Goal: Check status: Check status

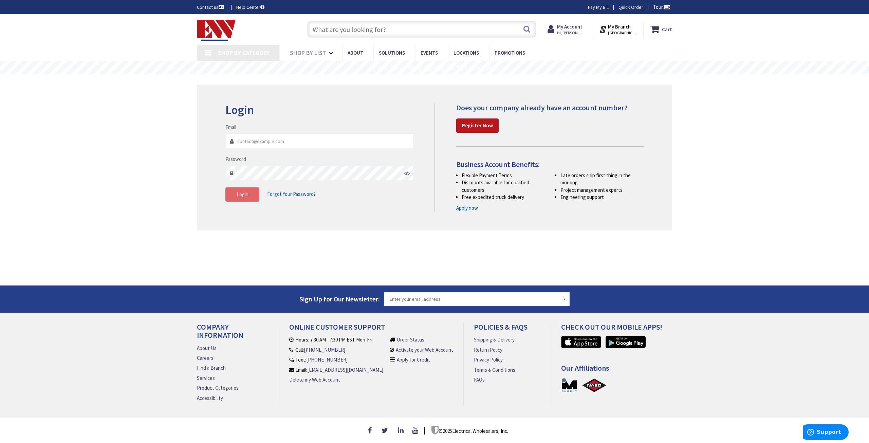
type input "[PERSON_NAME][EMAIL_ADDRESS][DOMAIN_NAME]"
click at [240, 200] on button "Login" at bounding box center [242, 194] width 34 height 14
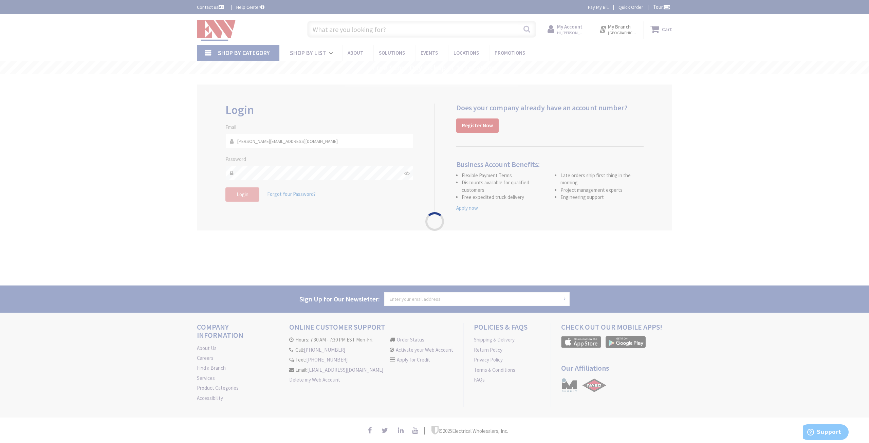
type input "[PERSON_NAME][GEOGRAPHIC_DATA], [GEOGRAPHIC_DATA]"
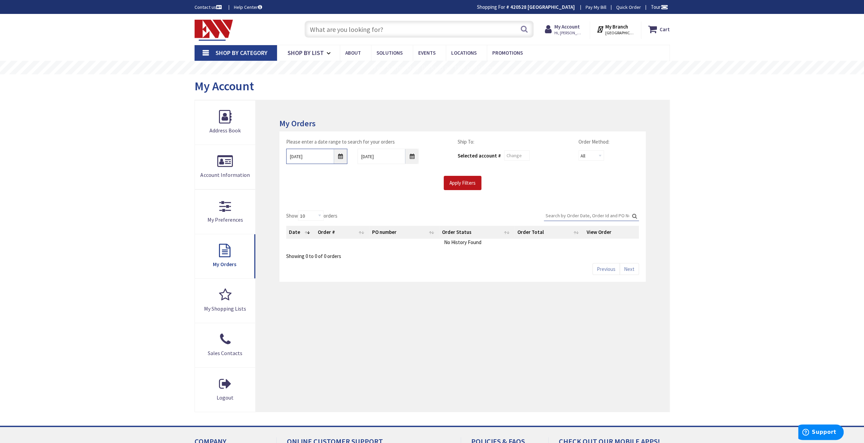
click at [339, 157] on input "[DATE]" at bounding box center [316, 156] width 61 height 15
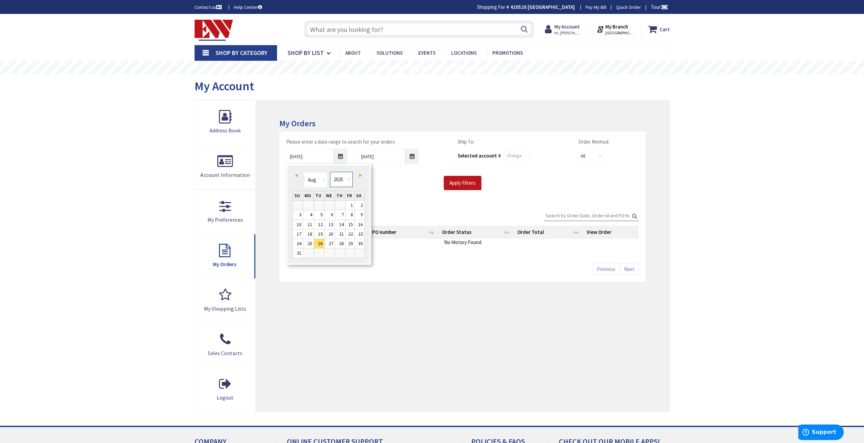
click at [346, 179] on select "1980 1981 1982 1983 1984 1985 1986 1987 1988 1989 1990 1991 1992 1993 1994 1995…" at bounding box center [341, 179] width 23 height 15
type input "[DATE]"
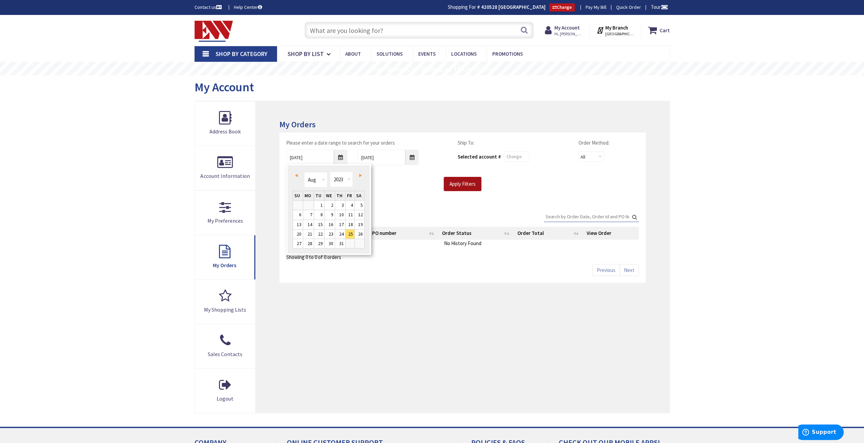
click at [452, 183] on input "Apply Filters" at bounding box center [463, 184] width 38 height 14
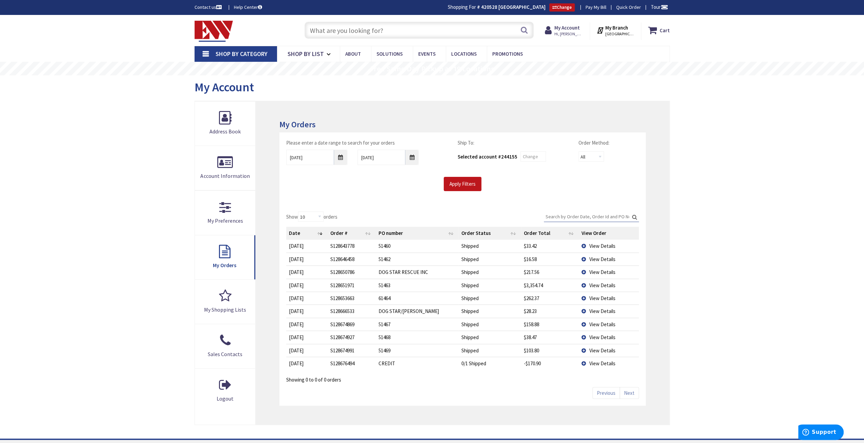
click at [585, 212] on input "Search:" at bounding box center [591, 217] width 95 height 10
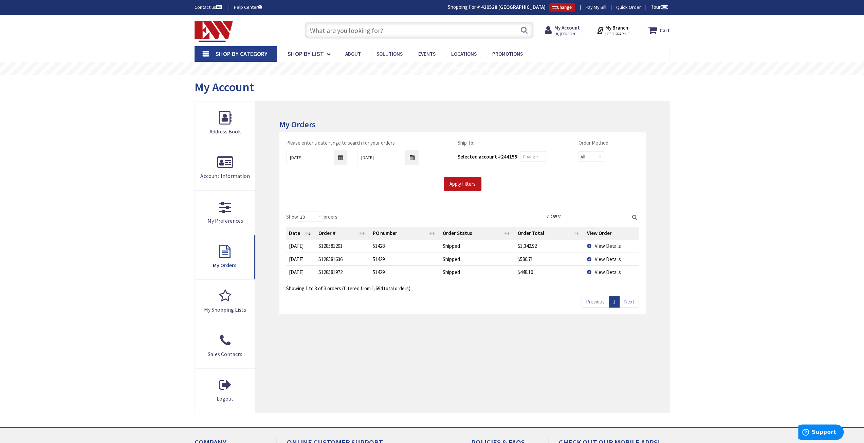
type input "s128581"
click at [600, 270] on span "View Details" at bounding box center [607, 272] width 26 height 6
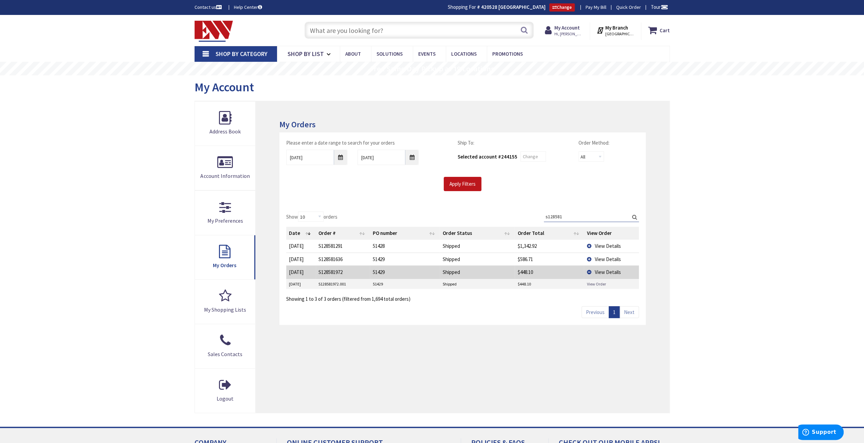
click at [595, 283] on link "View Order" at bounding box center [596, 284] width 19 height 6
